Goal: Information Seeking & Learning: Understand process/instructions

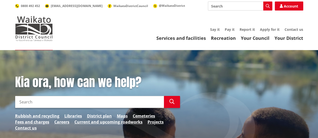
click at [82, 102] on input "Search" at bounding box center [89, 102] width 149 height 12
type input "business licencing"
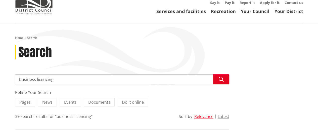
scroll to position [26, 0]
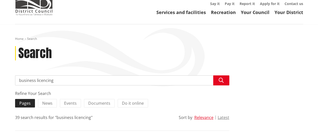
click at [26, 102] on span "Pages" at bounding box center [24, 104] width 11 height 6
click at [0, 0] on input "Pages" at bounding box center [0, 0] width 0 height 0
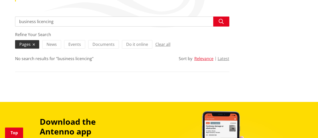
scroll to position [85, 0]
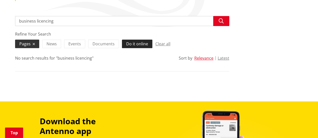
click at [141, 44] on span "Do it online" at bounding box center [137, 44] width 22 height 6
click at [0, 0] on input "Do it online" at bounding box center [0, 0] width 0 height 0
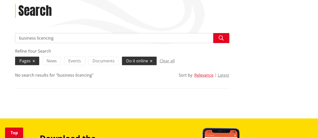
scroll to position [69, 0]
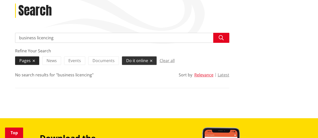
click at [33, 60] on icon at bounding box center [34, 61] width 2 height 4
click at [0, 0] on input "Pages" at bounding box center [0, 0] width 0 height 0
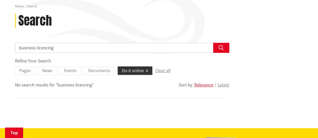
scroll to position [71, 0]
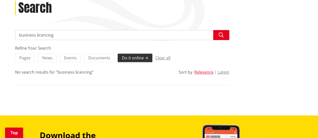
drag, startPoint x: 56, startPoint y: 34, endPoint x: 37, endPoint y: 36, distance: 19.2
click at [37, 36] on input "business licencing" at bounding box center [122, 35] width 214 height 10
type input "business consents"
click at [146, 58] on label "Do it online" at bounding box center [135, 58] width 35 height 9
click at [0, 0] on input "Do it online" at bounding box center [0, 0] width 0 height 0
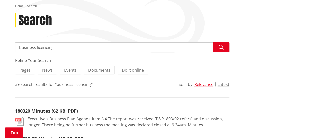
scroll to position [59, 0]
click at [17, 7] on link "Home" at bounding box center [19, 5] width 9 height 4
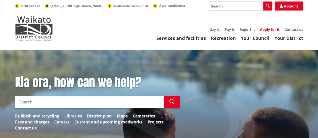
click at [268, 28] on link "Apply for it" at bounding box center [270, 29] width 20 height 5
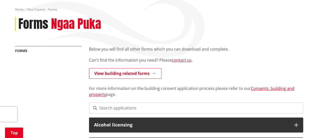
scroll to position [55, 0]
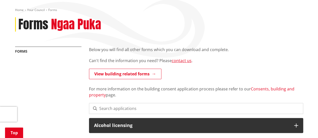
click at [254, 90] on link "Consents, building and property" at bounding box center [191, 92] width 205 height 12
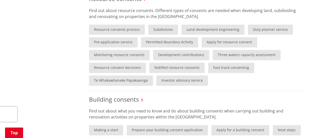
scroll to position [324, 0]
click at [179, 39] on link "Permitted Boundary Activity" at bounding box center [169, 42] width 57 height 10
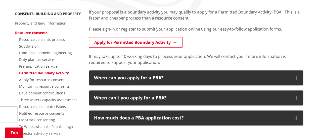
scroll to position [93, 0]
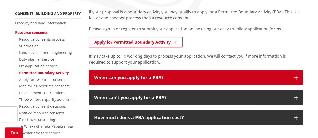
click at [233, 76] on div "When can you apply for a PBA?" at bounding box center [191, 77] width 195 height 5
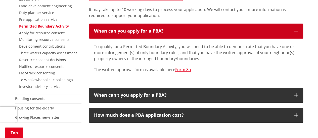
scroll to position [140, 0]
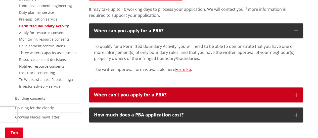
click at [216, 98] on button "When can’t you apply for a PBA?" at bounding box center [196, 95] width 214 height 15
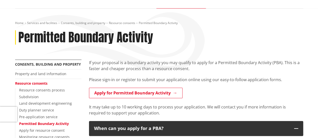
scroll to position [41, 0]
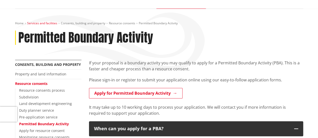
click at [50, 23] on link "Services and facilities" at bounding box center [42, 23] width 30 height 4
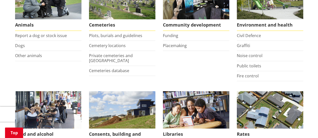
scroll to position [112, 0]
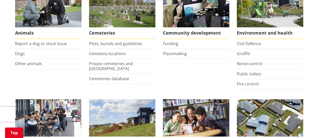
click at [25, 52] on li "Dogs" at bounding box center [48, 54] width 66 height 10
click at [21, 56] on link "Dogs" at bounding box center [20, 54] width 10 height 6
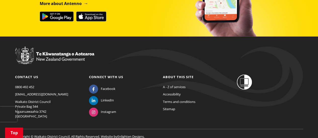
scroll to position [615, 0]
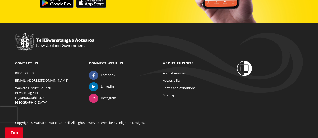
click at [196, 92] on div "About this site A - Z of services Accessibility Terms and conditions Sitemap" at bounding box center [196, 81] width 74 height 40
